Goal: Information Seeking & Learning: Compare options

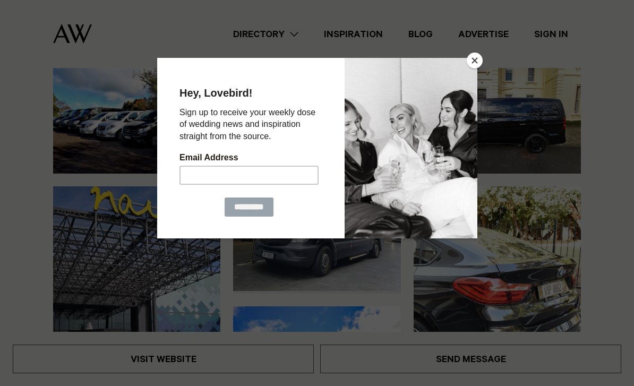
click at [473, 58] on button "Close" at bounding box center [475, 61] width 16 height 16
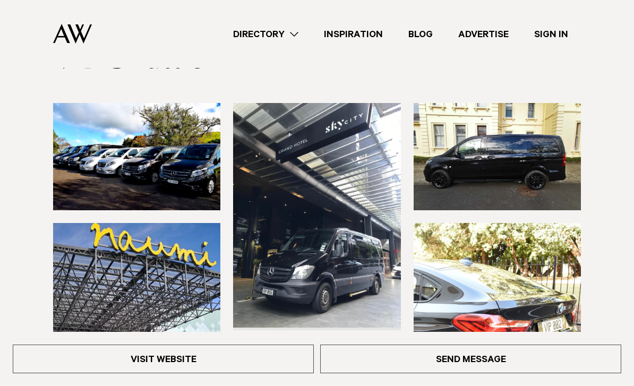
click at [277, 40] on link "Directory" at bounding box center [265, 34] width 91 height 14
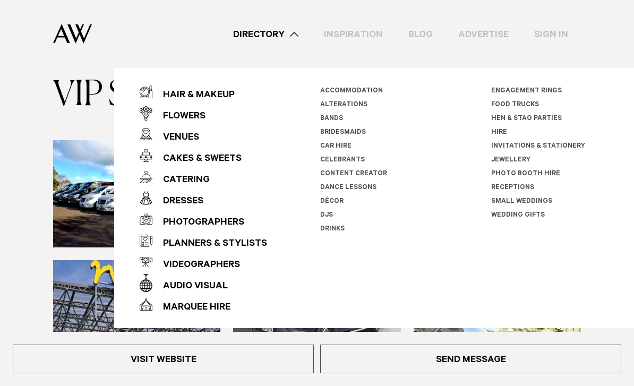
scroll to position [47, 0]
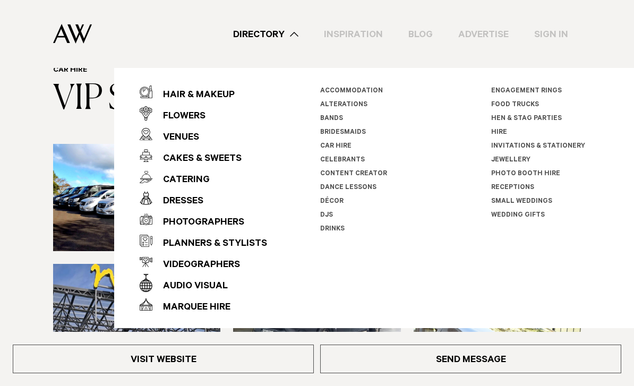
click at [554, 118] on link "Hen & Stag Parties" at bounding box center [526, 118] width 71 height 7
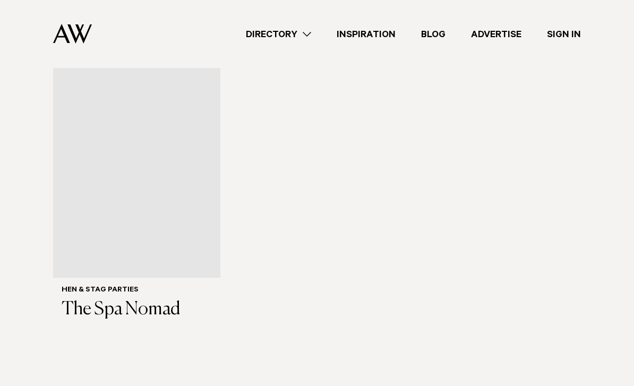
scroll to position [372, 0]
click at [297, 40] on link "Directory" at bounding box center [278, 34] width 91 height 14
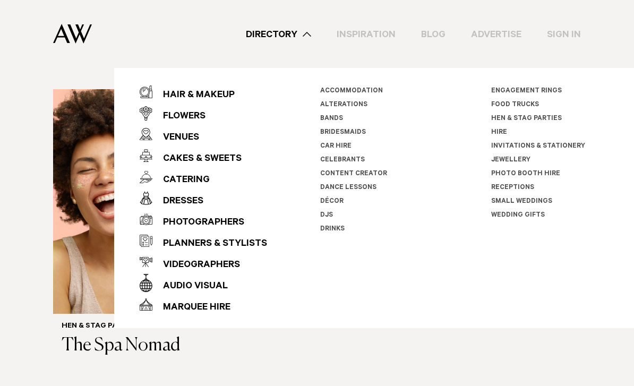
scroll to position [331, 0]
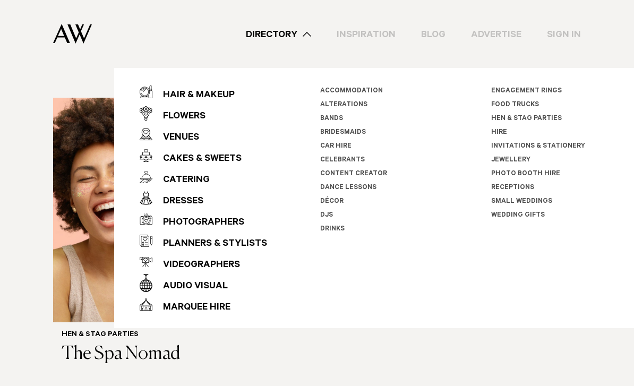
click at [270, 38] on link "Directory" at bounding box center [278, 34] width 91 height 14
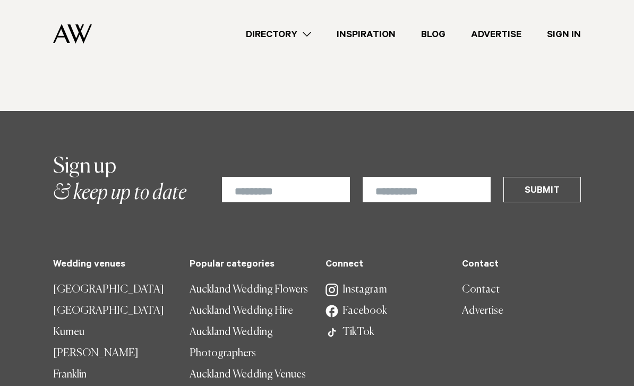
scroll to position [669, 0]
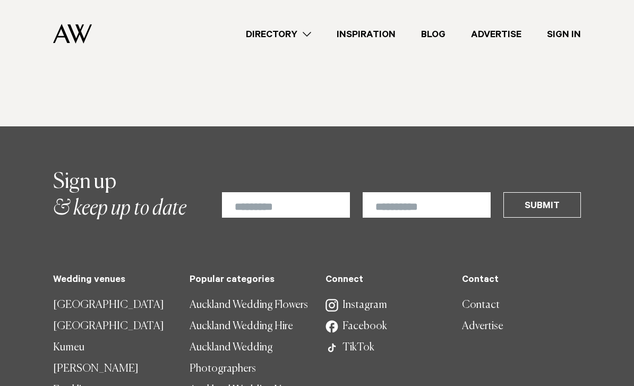
click at [284, 36] on link "Directory" at bounding box center [278, 34] width 91 height 14
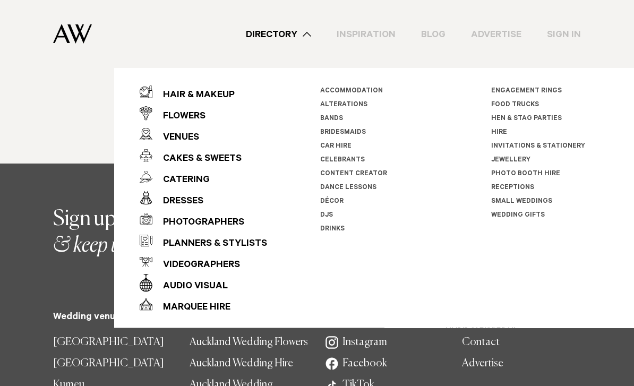
scroll to position [628, 0]
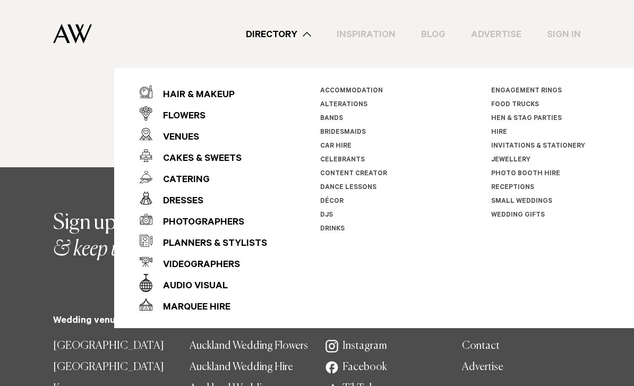
click at [341, 145] on link "Car Hire" at bounding box center [335, 146] width 31 height 7
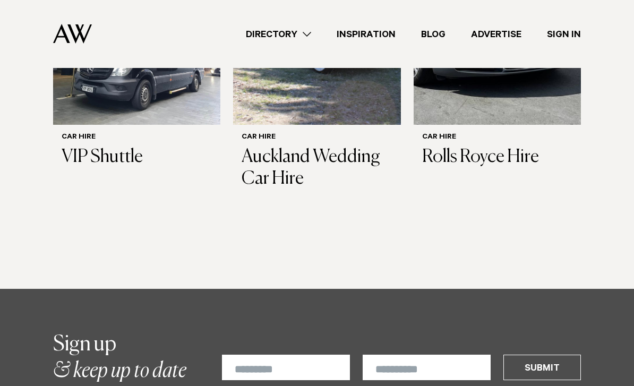
scroll to position [609, 0]
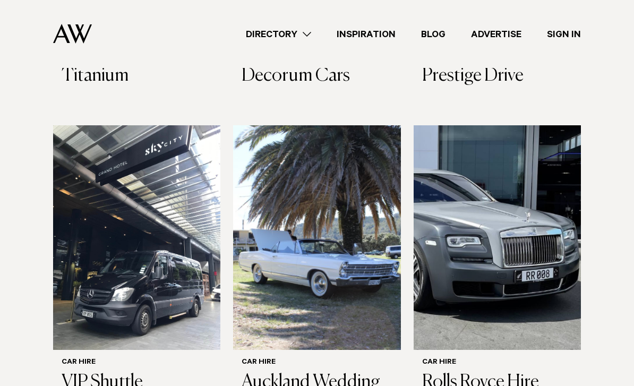
click at [536, 182] on img at bounding box center [497, 237] width 167 height 225
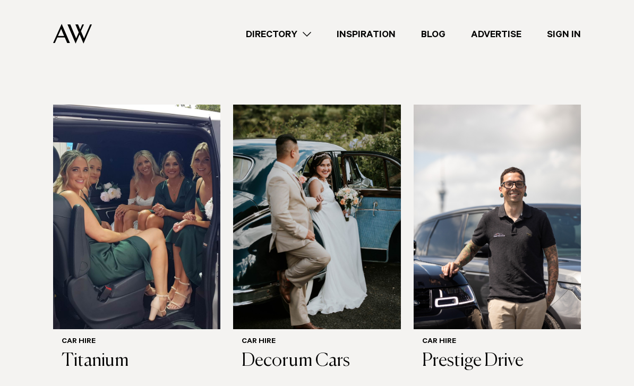
scroll to position [321, 0]
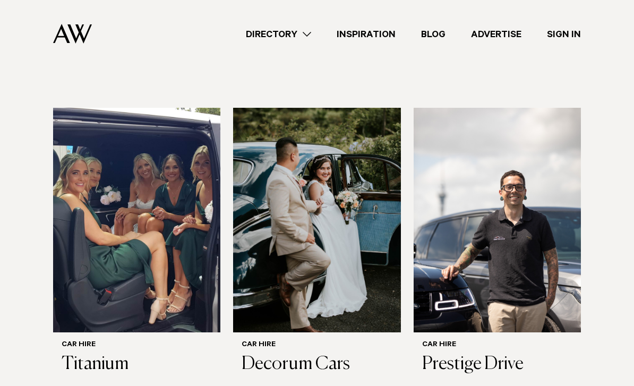
click at [80, 354] on h3 "Titanium" at bounding box center [137, 365] width 150 height 22
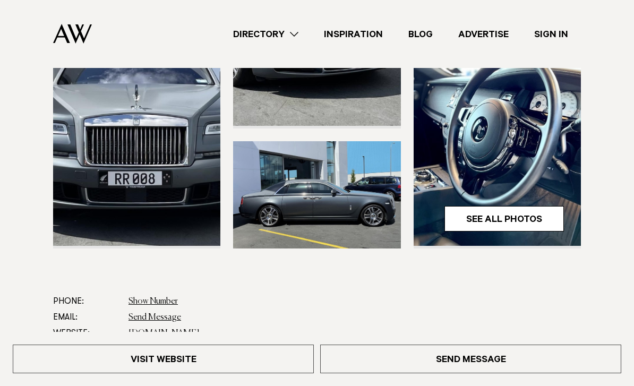
scroll to position [148, 0]
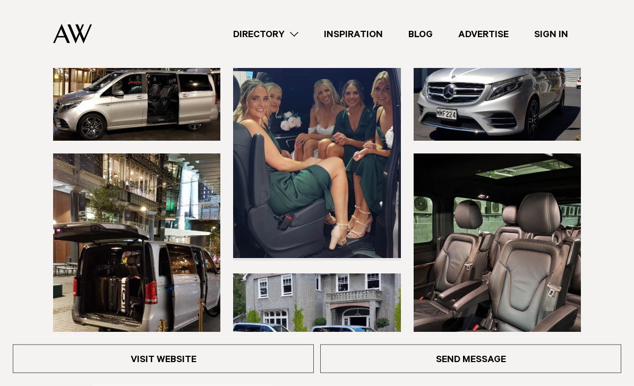
scroll to position [158, 0]
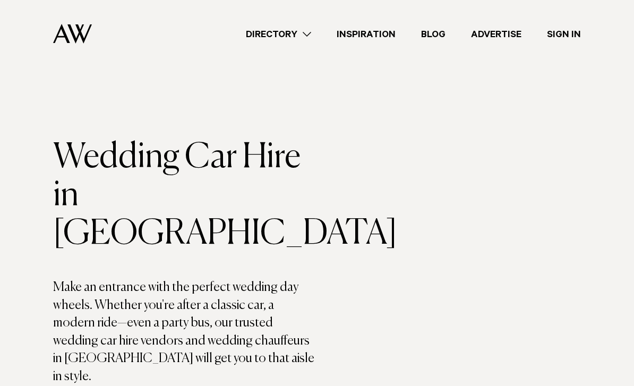
scroll to position [321, 0]
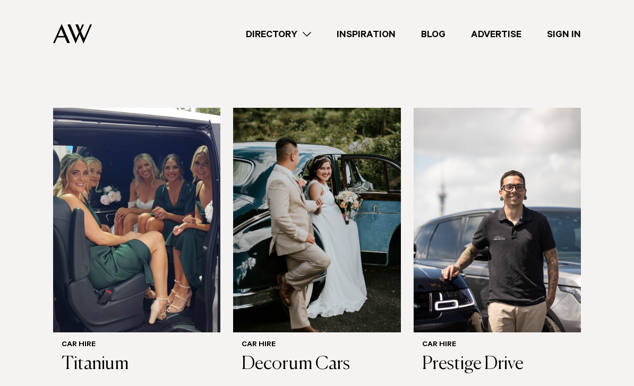
click at [506, 183] on img at bounding box center [497, 220] width 167 height 225
click at [337, 198] on img at bounding box center [316, 220] width 167 height 225
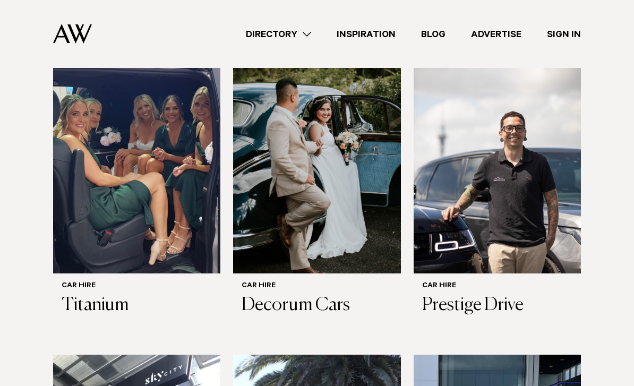
scroll to position [582, 0]
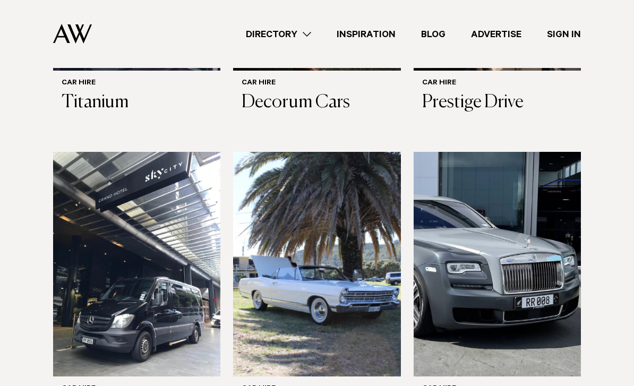
click at [358, 177] on img at bounding box center [316, 264] width 167 height 225
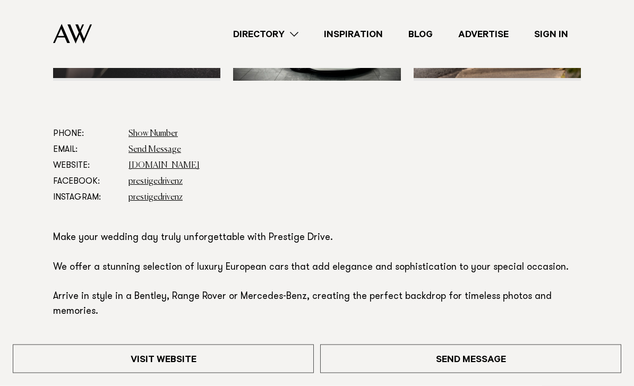
scroll to position [458, 0]
click at [143, 165] on link "prestigedrive.co.nz" at bounding box center [164, 166] width 71 height 9
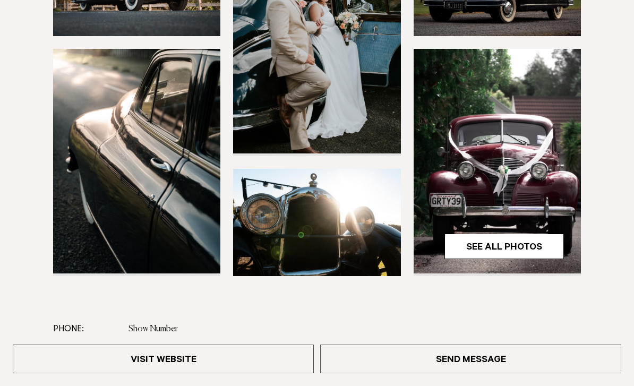
scroll to position [352, 0]
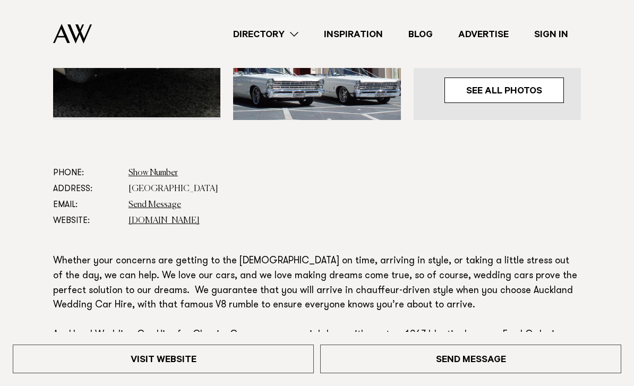
scroll to position [368, 0]
